Goal: Information Seeking & Learning: Learn about a topic

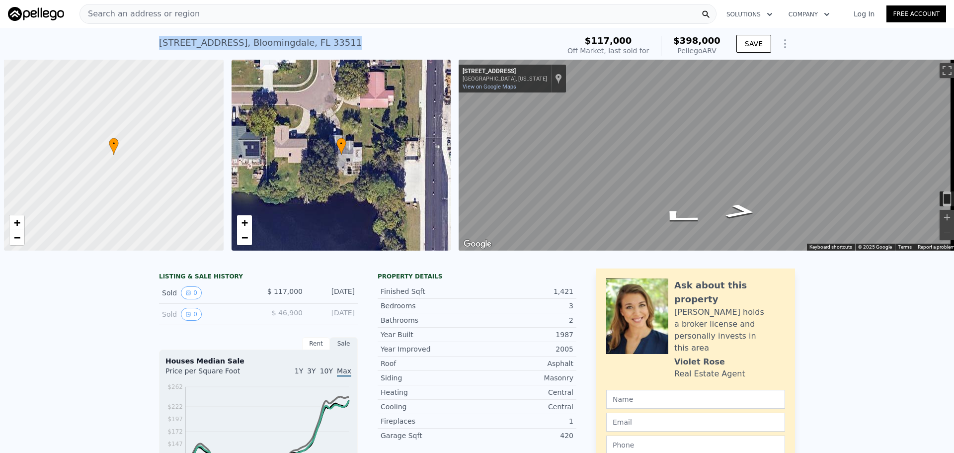
scroll to position [0, 4]
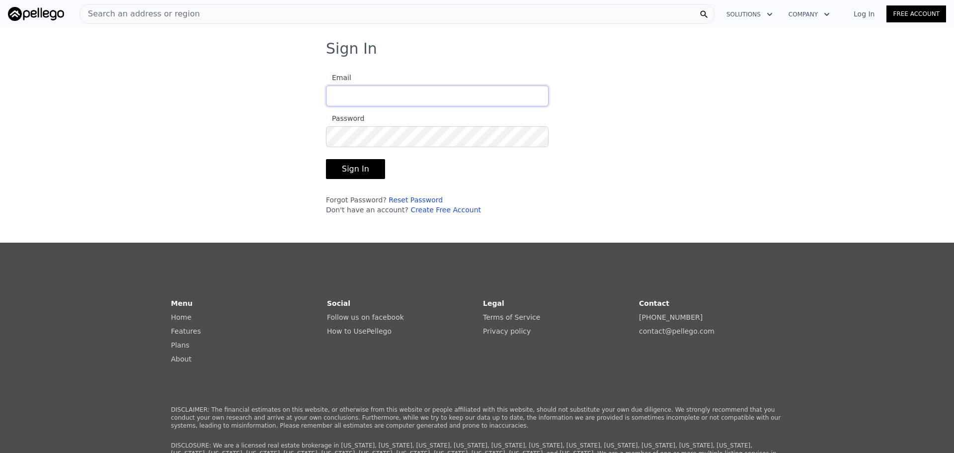
click at [344, 94] on input "Email" at bounding box center [437, 95] width 223 height 21
type input "[EMAIL_ADDRESS][DOMAIN_NAME]"
click at [326, 159] on button "Sign In" at bounding box center [355, 169] width 59 height 20
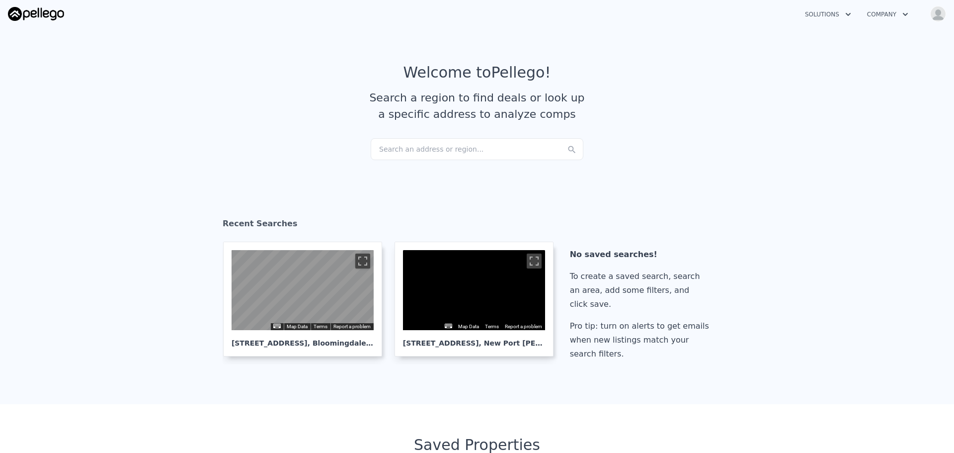
checkbox input "true"
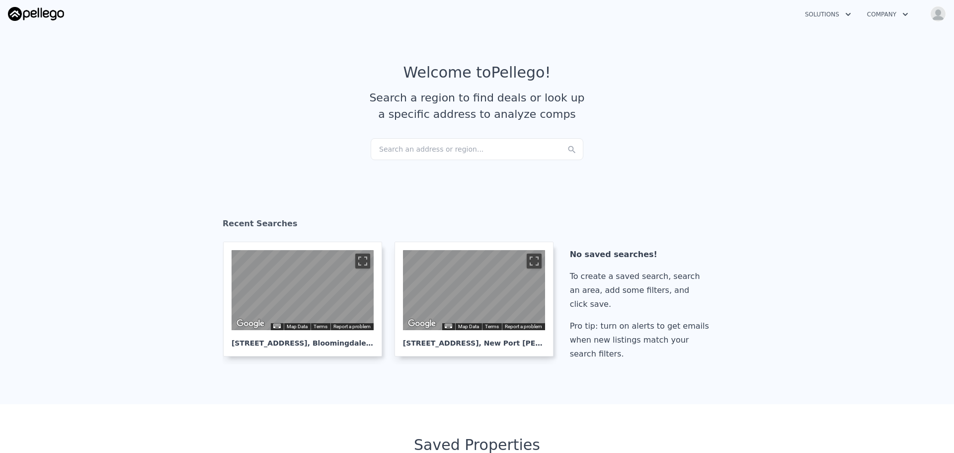
click at [397, 151] on div "Search an address or region..." at bounding box center [477, 149] width 213 height 22
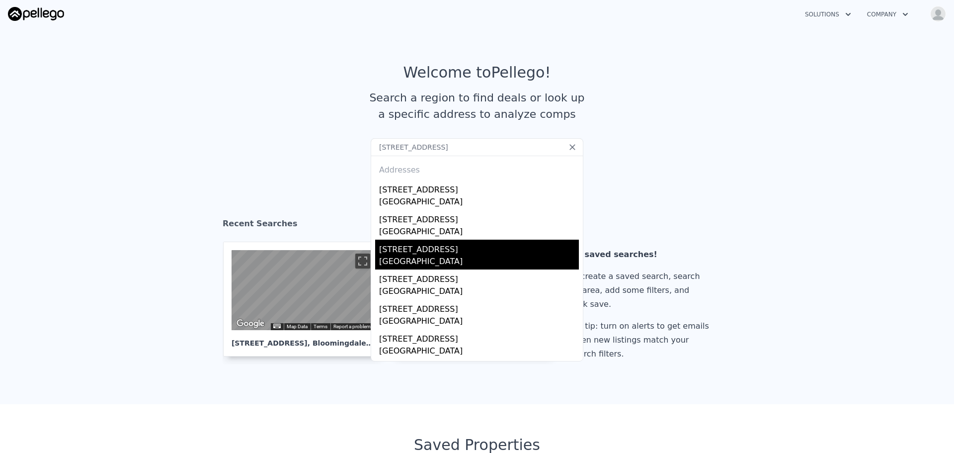
type input "[STREET_ADDRESS]"
click at [420, 252] on div "[STREET_ADDRESS]" at bounding box center [479, 247] width 200 height 16
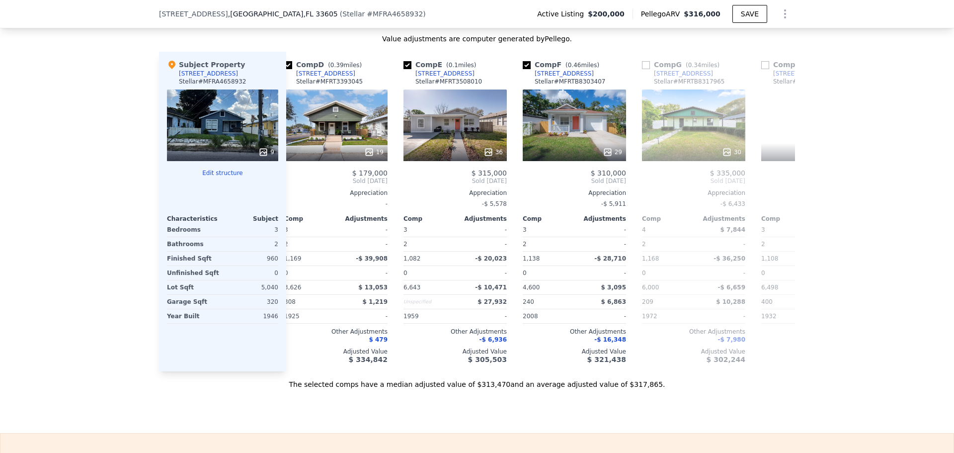
scroll to position [0, 378]
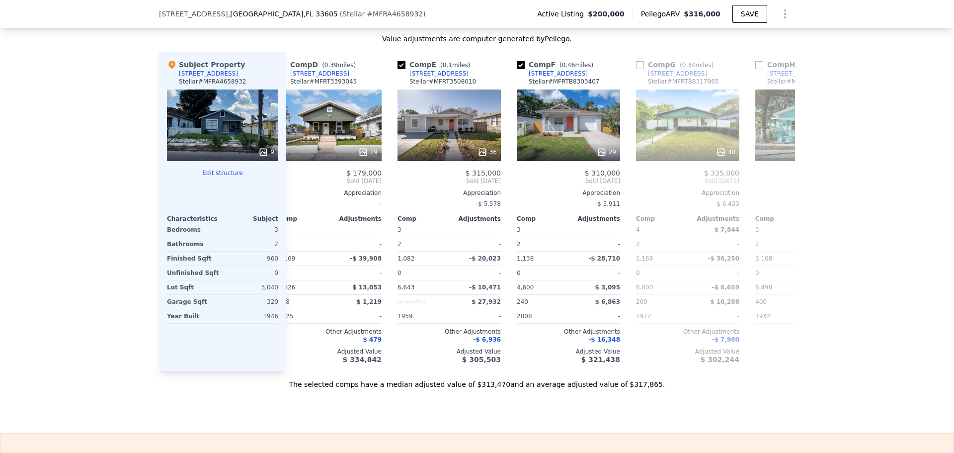
click at [788, 385] on div "The selected comps have a median adjusted value of $313,470 and an average adju…" at bounding box center [477, 380] width 636 height 18
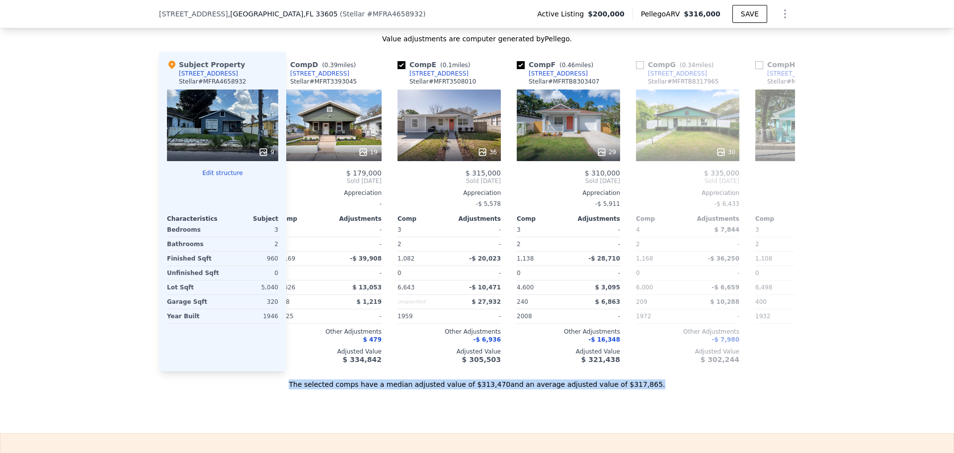
click at [788, 385] on div "The selected comps have a median adjusted value of $313,470 and an average adju…" at bounding box center [477, 380] width 636 height 18
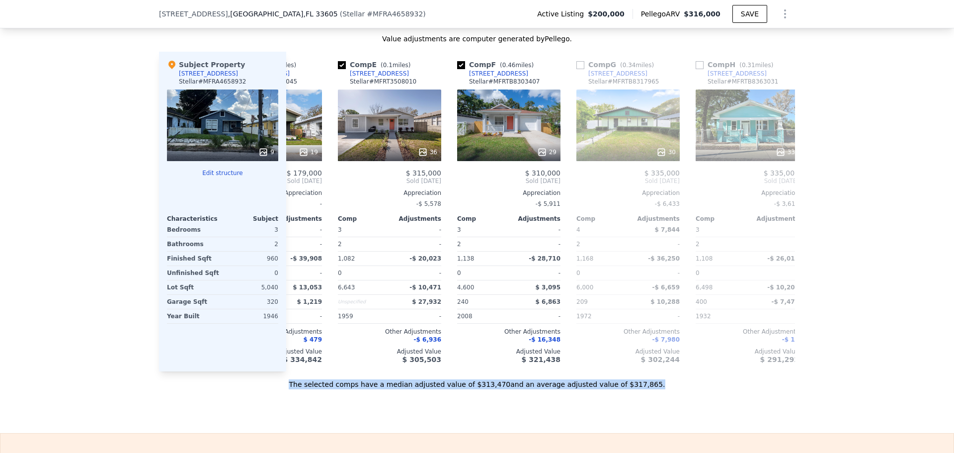
scroll to position [0, 457]
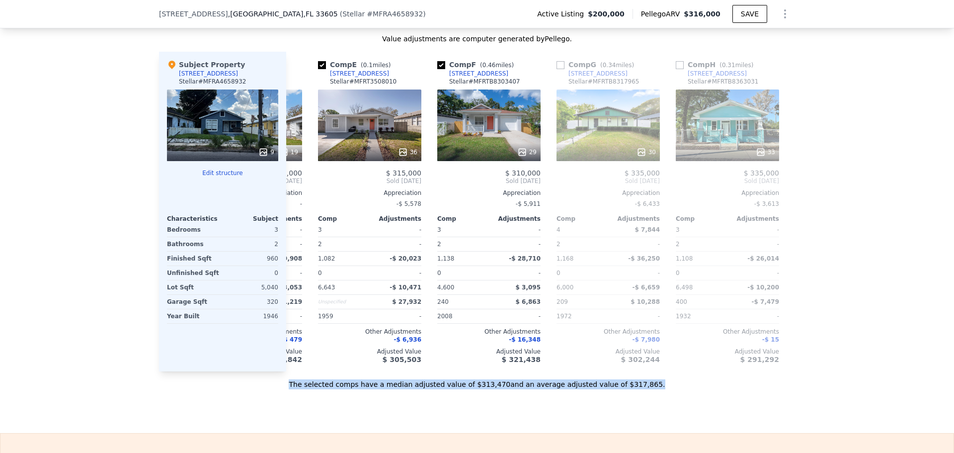
click at [759, 389] on div "The selected comps have a median adjusted value of $313,470 and an average adju…" at bounding box center [477, 380] width 636 height 18
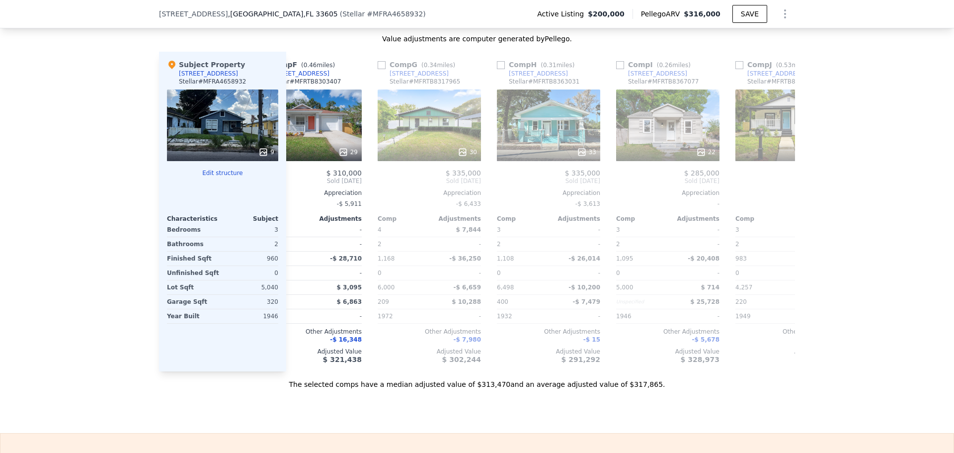
scroll to position [0, 656]
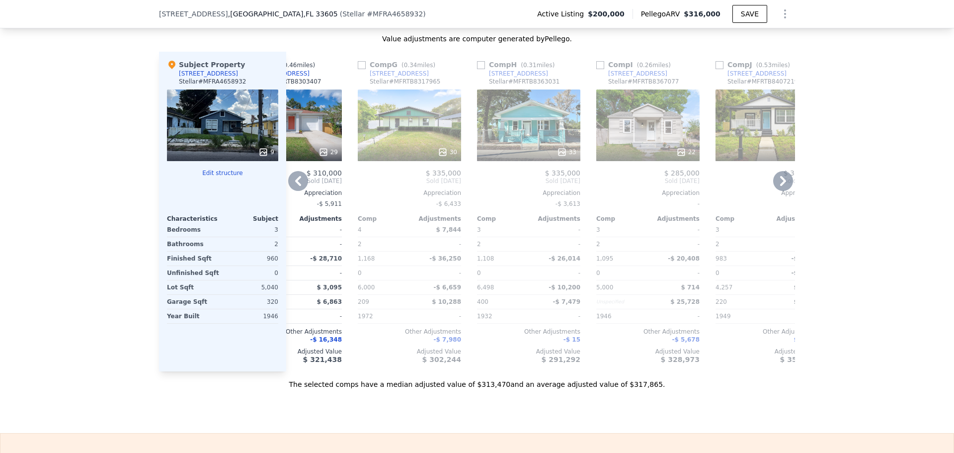
click at [643, 301] on div "Unspecified $ 25,728" at bounding box center [647, 302] width 103 height 14
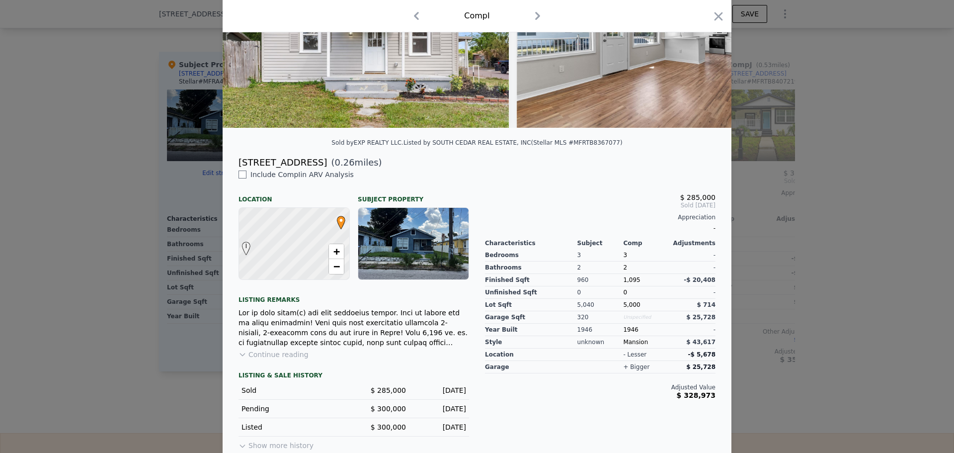
scroll to position [141, 0]
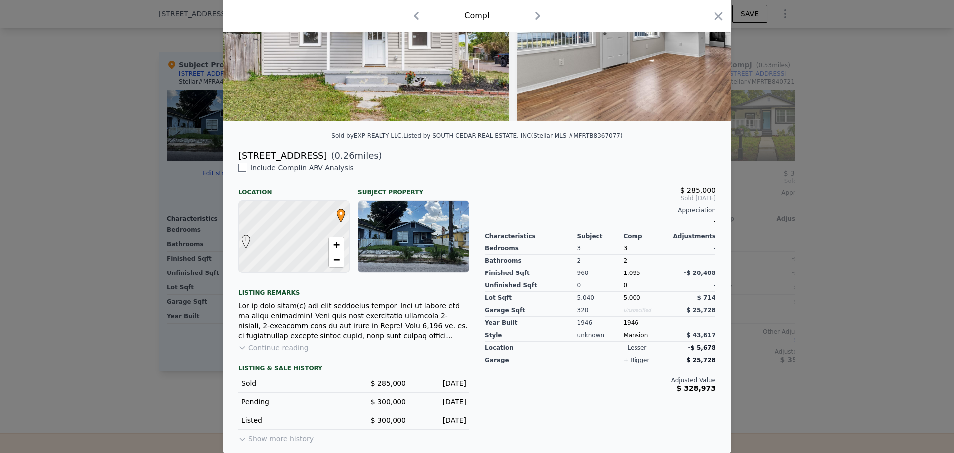
click at [239, 168] on input "checkbox" at bounding box center [242, 167] width 8 height 8
checkbox input "true"
click at [239, 167] on input "checkbox" at bounding box center [242, 167] width 8 height 8
checkbox input "false"
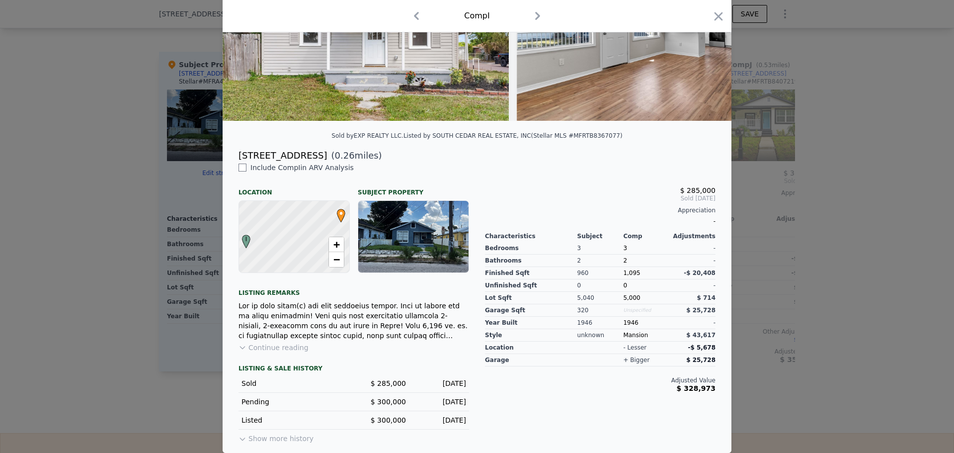
checkbox input "false"
click at [414, 15] on icon "button" at bounding box center [416, 16] width 5 height 8
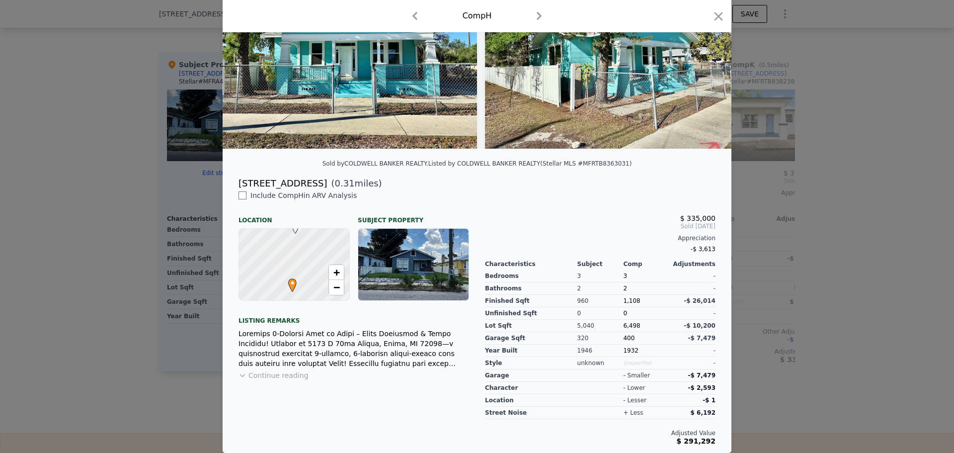
scroll to position [106, 0]
click at [719, 14] on icon "button" at bounding box center [718, 16] width 14 height 14
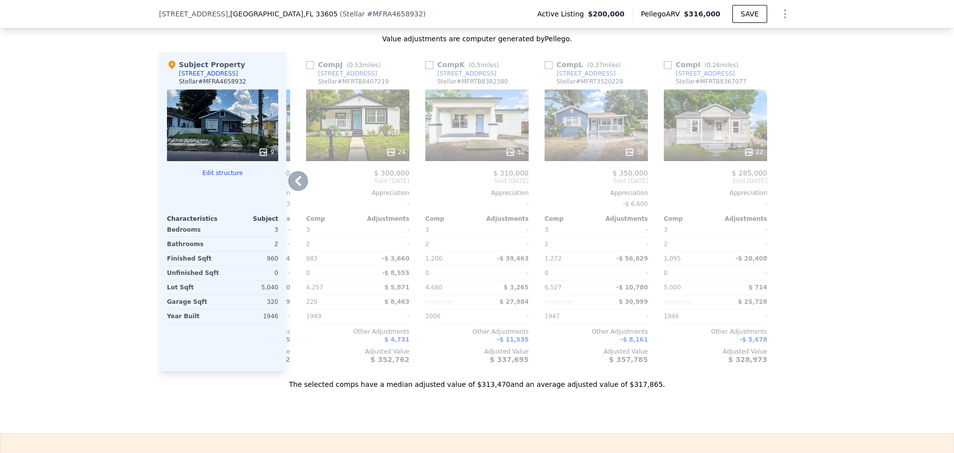
scroll to position [0, 940]
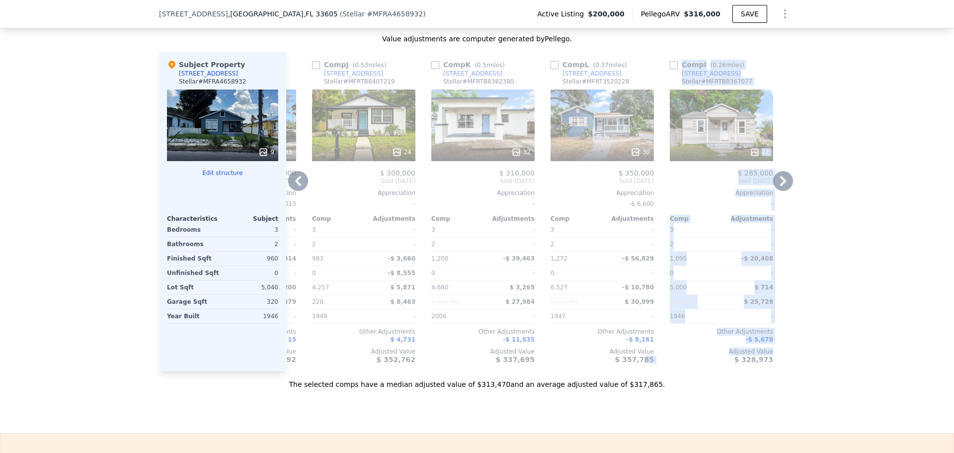
drag, startPoint x: 643, startPoint y: 374, endPoint x: 665, endPoint y: 369, distance: 22.4
click at [665, 369] on div "Comp A ( 0.25 miles) [STREET_ADDRESS][PERSON_NAME] Stellar # MFRTB8366837 This …" at bounding box center [540, 211] width 509 height 319
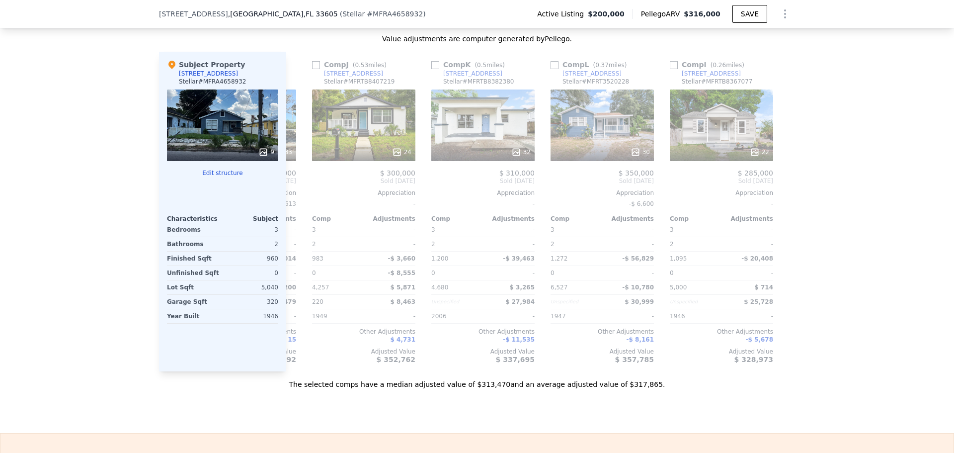
click at [659, 404] on div "Sale Comps Rental Comps We found 12 sales that match your search Listings provi…" at bounding box center [477, 94] width 954 height 678
